Goal: Task Accomplishment & Management: Use online tool/utility

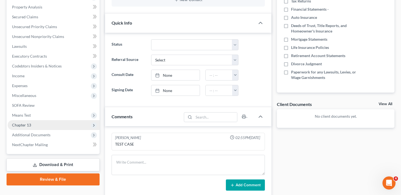
click at [58, 125] on span "Chapter 13" at bounding box center [54, 125] width 92 height 10
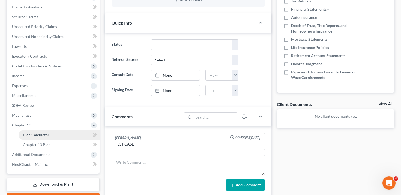
click at [58, 134] on link "Plan Calculator" at bounding box center [59, 135] width 81 height 10
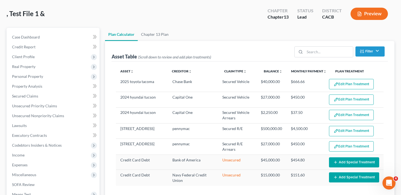
select select "59"
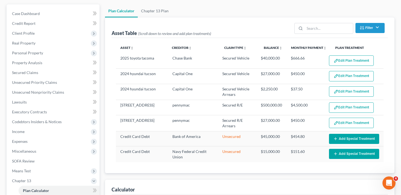
scroll to position [49, 0]
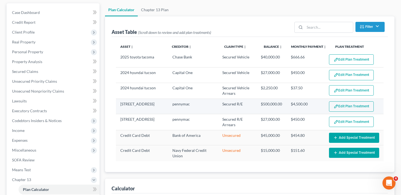
click at [348, 106] on button "Edit Plan Treatment" at bounding box center [351, 106] width 45 height 10
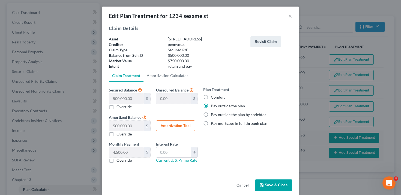
scroll to position [6, 0]
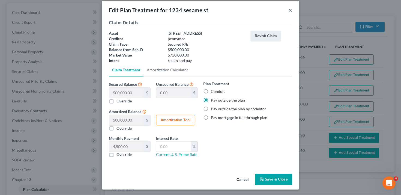
click at [291, 11] on button "×" at bounding box center [290, 10] width 4 height 7
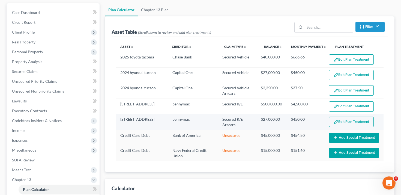
click at [347, 124] on button "Edit Plan Treatment" at bounding box center [351, 121] width 45 height 10
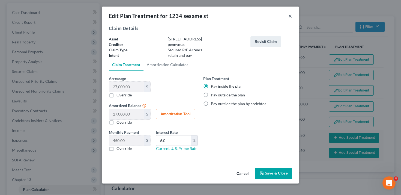
click at [291, 18] on button "×" at bounding box center [290, 16] width 4 height 7
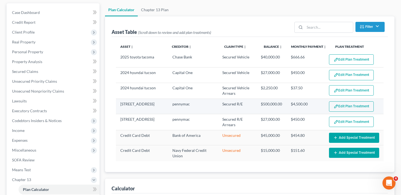
click at [339, 106] on button "Edit Plan Treatment" at bounding box center [351, 106] width 45 height 10
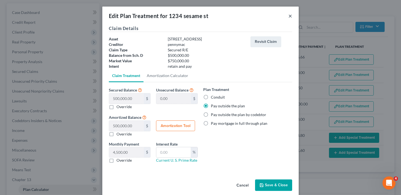
click at [290, 15] on button "×" at bounding box center [290, 16] width 4 height 7
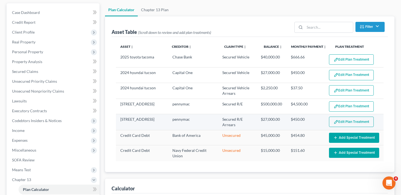
click at [344, 124] on button "Edit Plan Treatment" at bounding box center [351, 121] width 45 height 10
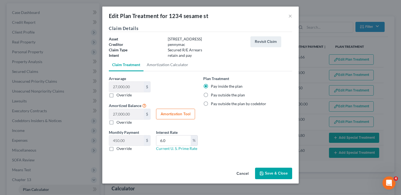
click at [288, 17] on div "Edit Plan Treatment for 1234 sesame st ×" at bounding box center [200, 16] width 196 height 19
click at [289, 17] on button "×" at bounding box center [290, 16] width 4 height 7
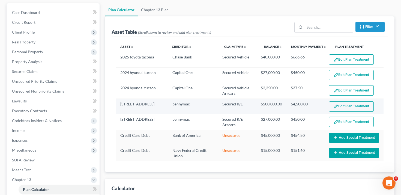
click at [348, 109] on button "Edit Plan Treatment" at bounding box center [351, 106] width 45 height 10
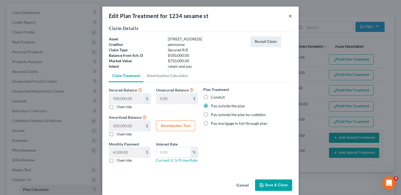
click at [290, 16] on button "×" at bounding box center [290, 16] width 4 height 7
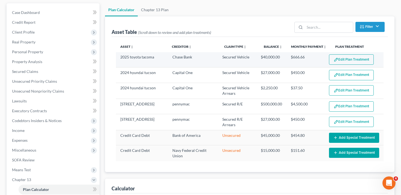
click at [348, 60] on button "Edit Plan Treatment" at bounding box center [351, 59] width 45 height 10
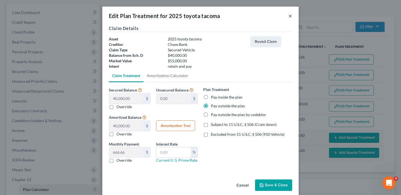
click at [292, 16] on button "×" at bounding box center [290, 16] width 4 height 7
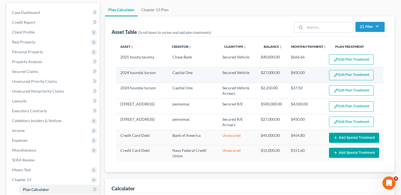
click at [346, 77] on button "Edit Plan Treatment" at bounding box center [351, 75] width 45 height 10
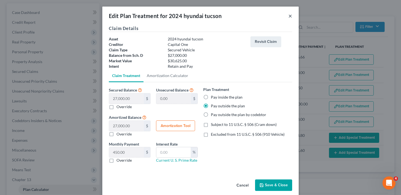
click at [288, 16] on button "×" at bounding box center [290, 16] width 4 height 7
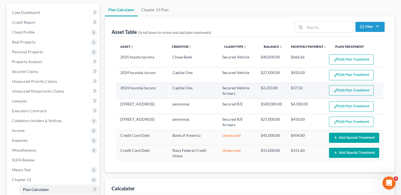
click at [344, 91] on button "Edit Plan Treatment" at bounding box center [351, 90] width 45 height 10
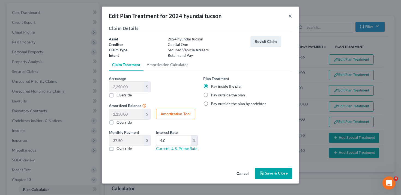
click at [291, 16] on button "×" at bounding box center [290, 16] width 4 height 7
